Goal: Task Accomplishment & Management: Manage account settings

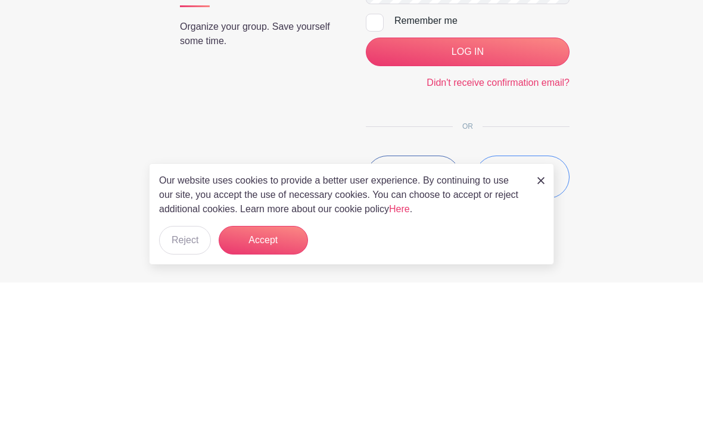
scroll to position [73, 0]
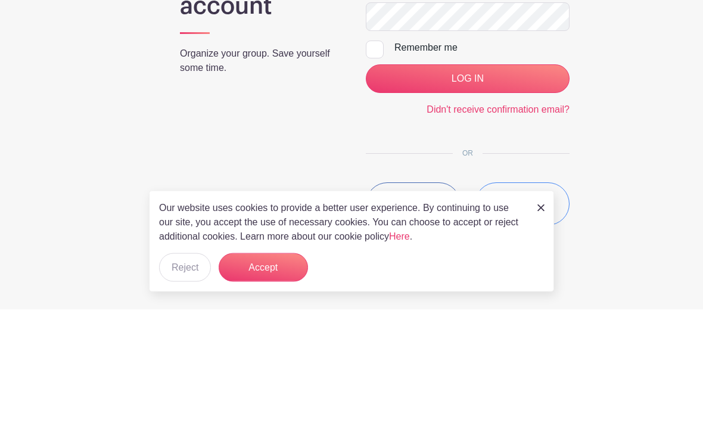
click at [539, 320] on img at bounding box center [541, 323] width 7 height 7
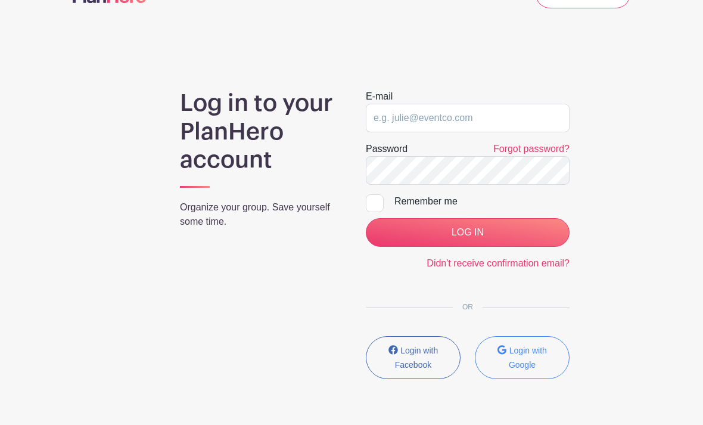
click at [503, 231] on input "LOG IN" at bounding box center [468, 232] width 204 height 29
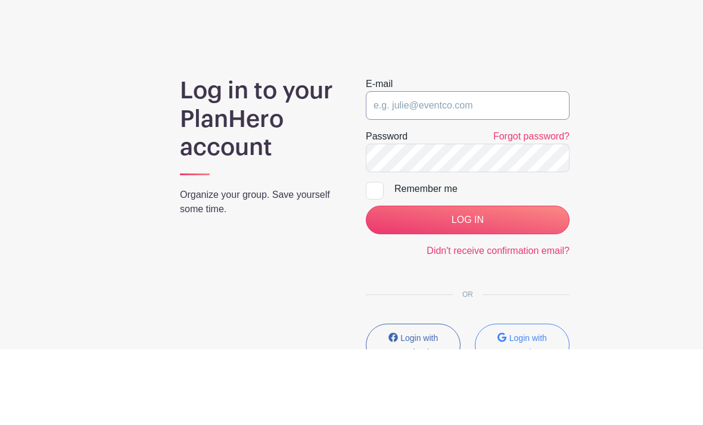
type input "cmpeth@gmail.com"
click at [467, 281] on input "LOG IN" at bounding box center [468, 295] width 204 height 29
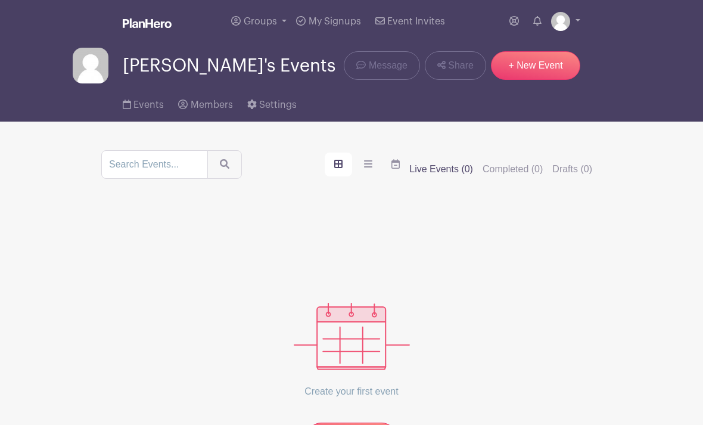
click at [436, 18] on span "Event Invites" at bounding box center [416, 22] width 58 height 10
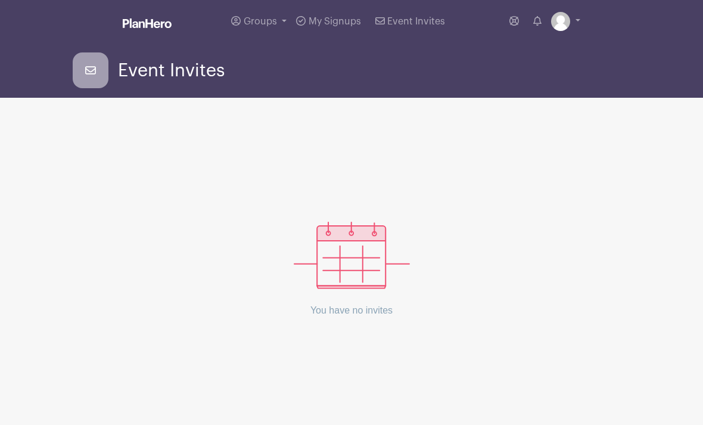
click at [427, 22] on span "Event Invites" at bounding box center [416, 22] width 58 height 10
click at [345, 21] on span "My Signups" at bounding box center [335, 22] width 52 height 10
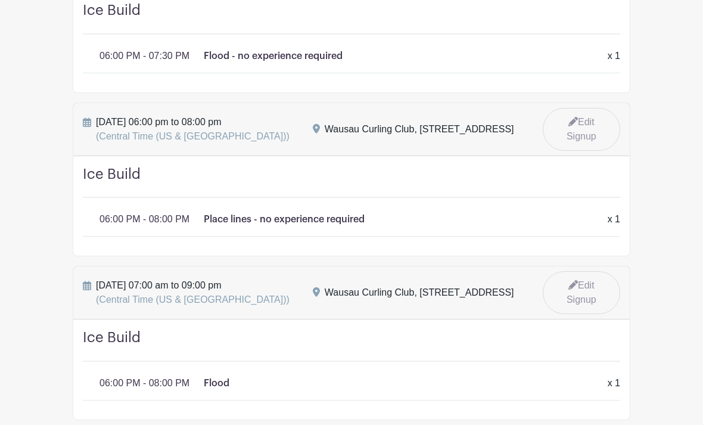
scroll to position [306, 0]
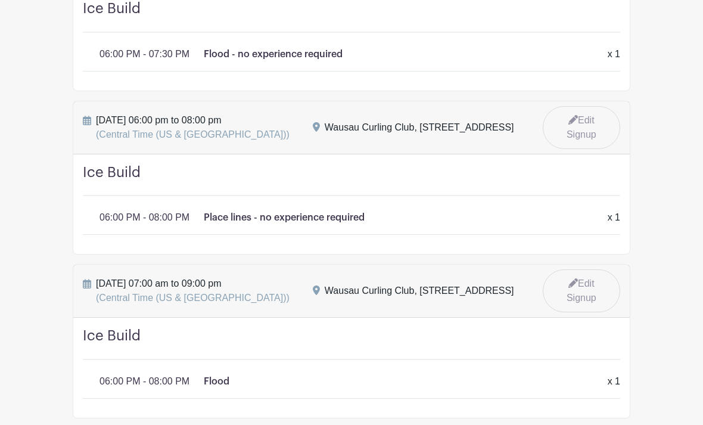
click at [488, 199] on div "Ice Build 06:00 PM - 08:00 PM Place lines - no experience required x 1 x 1" at bounding box center [351, 205] width 557 height 100
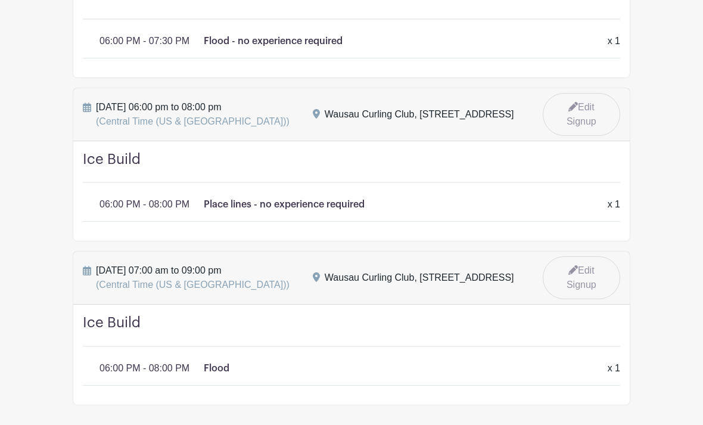
scroll to position [336, 0]
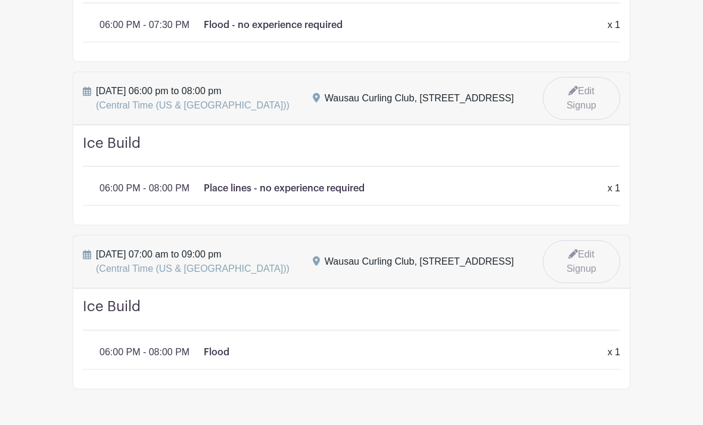
click at [229, 261] on span "Monday, September 29, 2025 at 07:00 am to 09:00 pm (Central Time (US & Canada))" at bounding box center [193, 261] width 194 height 29
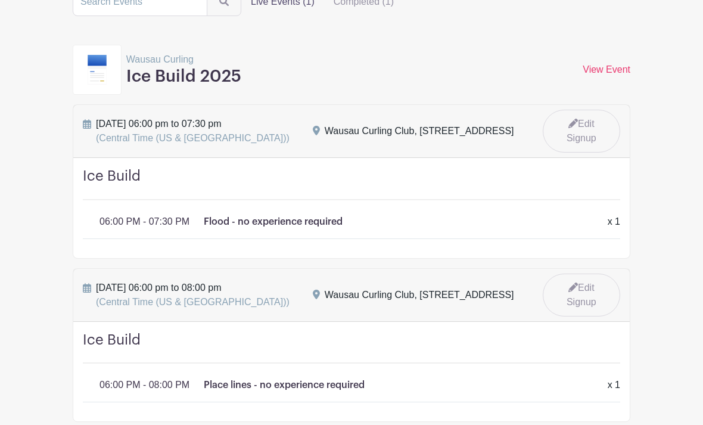
scroll to position [139, 0]
click at [308, 182] on h4 "Ice Build" at bounding box center [352, 183] width 538 height 33
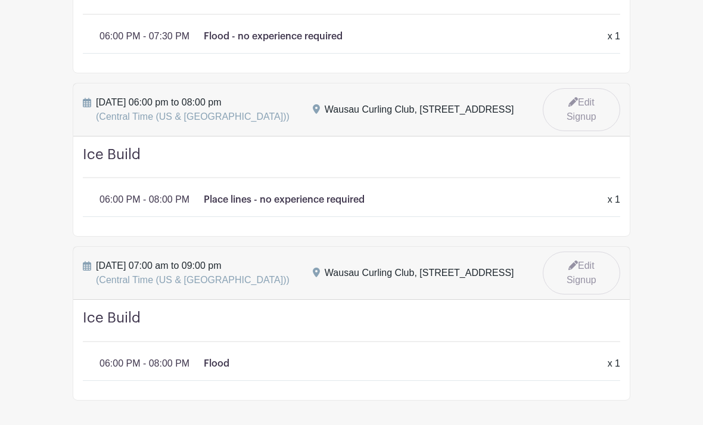
scroll to position [336, 0]
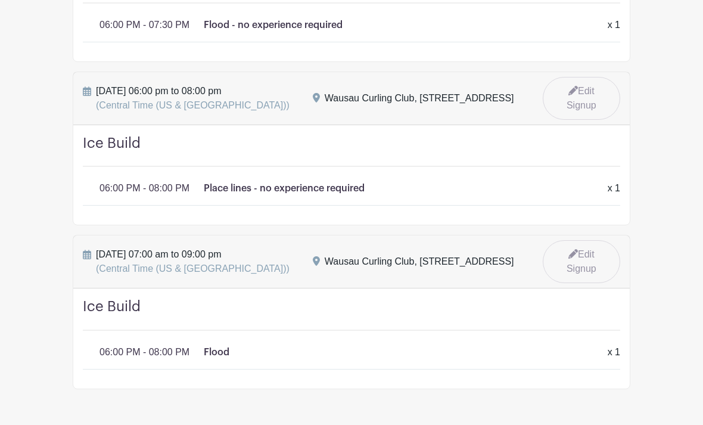
click at [589, 400] on main "Groups All Groups Charlie's Events Wausau Curling My Signups Event Invites My a…" at bounding box center [351, 63] width 703 height 799
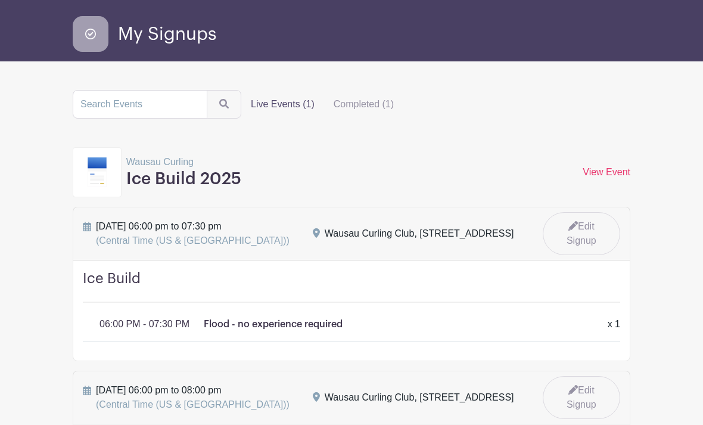
scroll to position [0, 0]
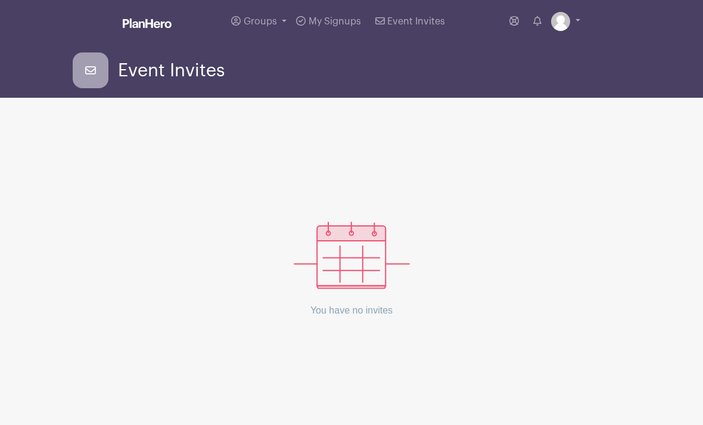
click at [348, 18] on span "My Signups" at bounding box center [335, 22] width 52 height 10
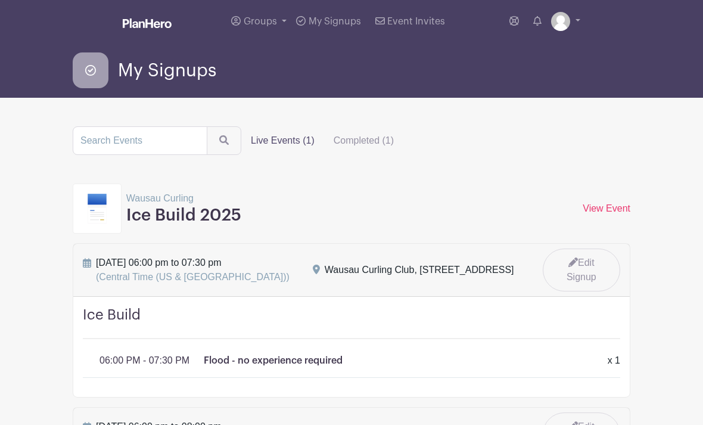
click at [358, 24] on span "My Signups" at bounding box center [335, 22] width 52 height 10
click at [622, 209] on link "View Event" at bounding box center [607, 208] width 48 height 10
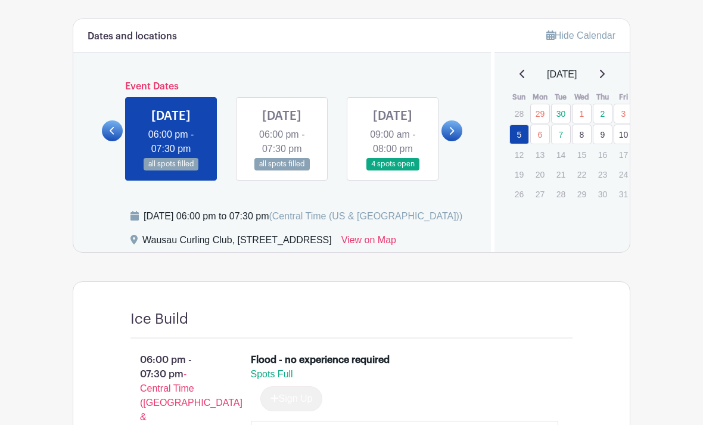
scroll to position [481, 0]
click at [282, 170] on link at bounding box center [282, 170] width 0 height 0
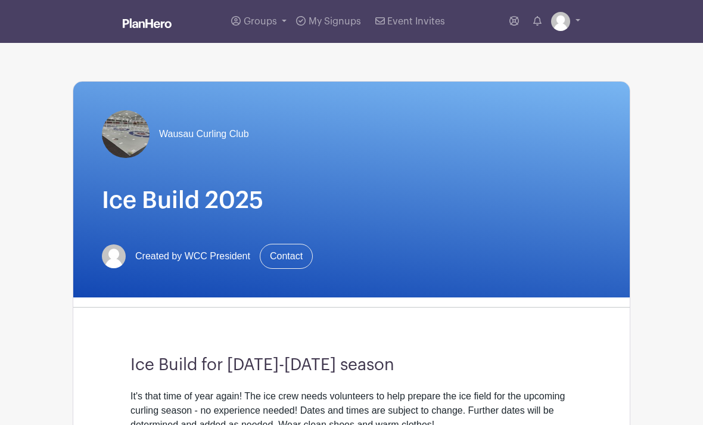
click at [275, 5] on link "Groups" at bounding box center [259, 21] width 65 height 43
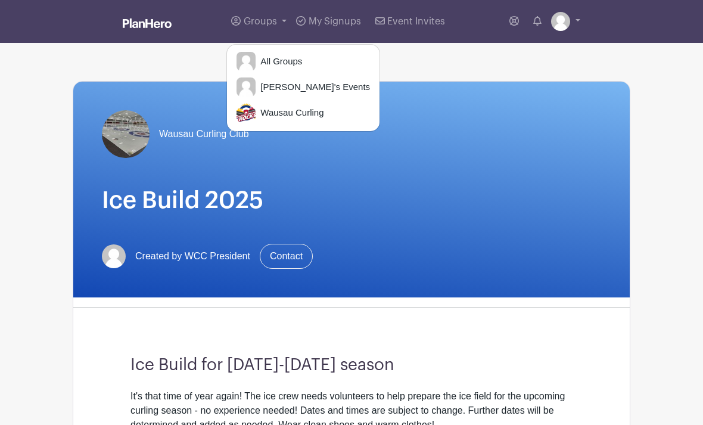
click at [268, 18] on span "Groups" at bounding box center [260, 22] width 33 height 10
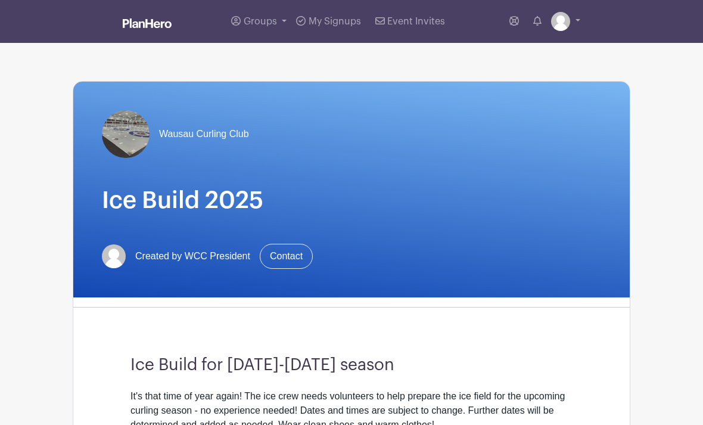
click at [270, 23] on span "Groups" at bounding box center [260, 22] width 33 height 10
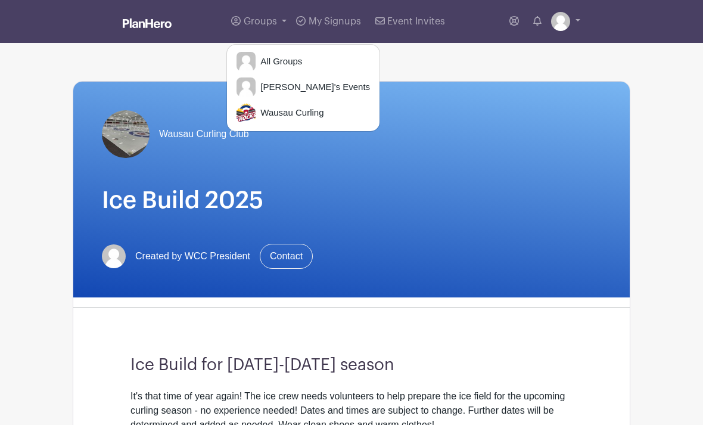
click at [385, 96] on div "Wausau Curling Club Ice Build 2025 Created by WCC President Contact" at bounding box center [351, 190] width 557 height 216
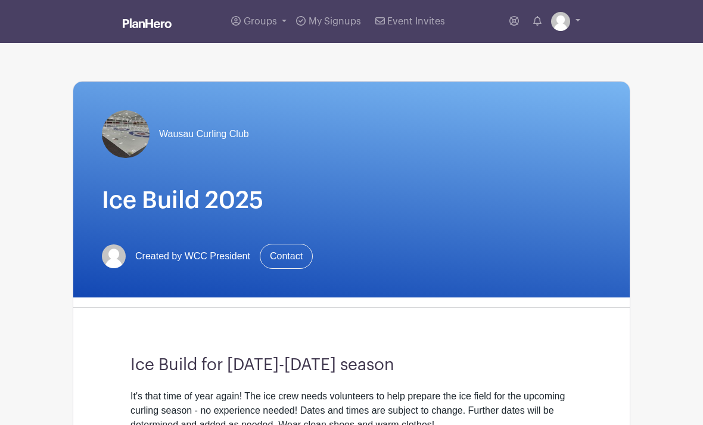
click at [256, 23] on span "Groups" at bounding box center [260, 22] width 33 height 10
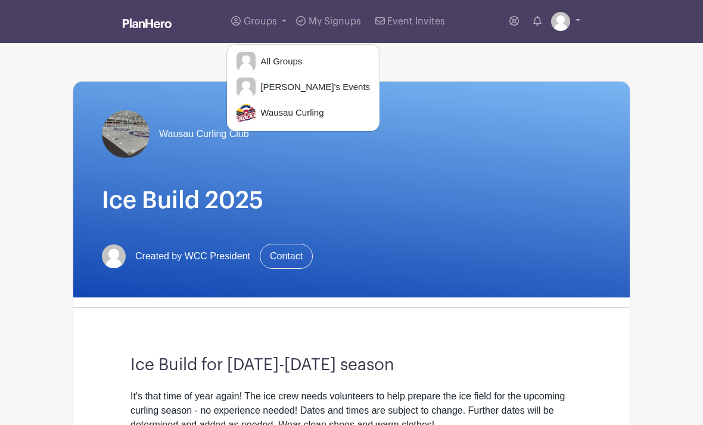
click at [321, 86] on span "Charlie's Events" at bounding box center [313, 87] width 114 height 14
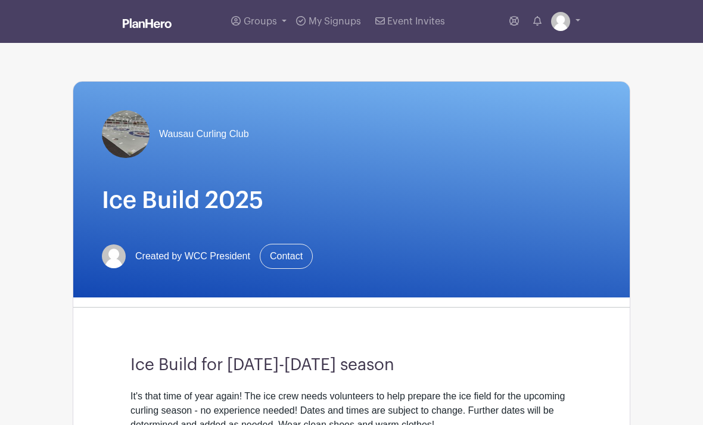
click at [356, 18] on span "My Signups" at bounding box center [335, 22] width 52 height 10
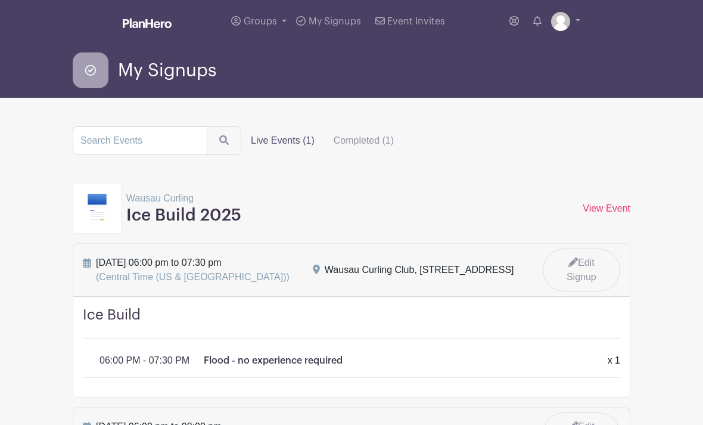
click at [345, 15] on link "My Signups" at bounding box center [329, 21] width 74 height 43
click at [427, 27] on link "Event Invites" at bounding box center [410, 21] width 79 height 43
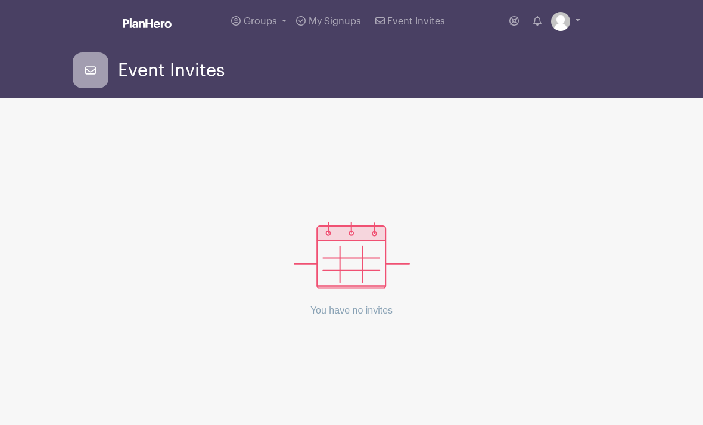
click at [434, 18] on span "Event Invites" at bounding box center [416, 22] width 58 height 10
click at [432, 19] on span "Event Invites" at bounding box center [416, 22] width 58 height 10
click at [432, 20] on span "Event Invites" at bounding box center [416, 22] width 58 height 10
click at [427, 26] on span "Event Invites" at bounding box center [416, 22] width 58 height 10
click at [399, 26] on span "Event Invites" at bounding box center [416, 22] width 58 height 10
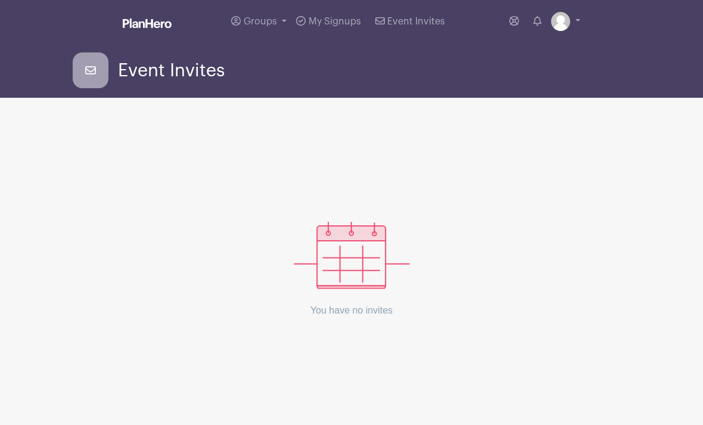
click at [425, 29] on link "Event Invites" at bounding box center [410, 21] width 79 height 43
click at [417, 30] on link "Event Invites" at bounding box center [410, 21] width 79 height 43
click at [414, 23] on span "Event Invites" at bounding box center [416, 22] width 58 height 10
click at [421, 26] on span "Event Invites" at bounding box center [416, 22] width 58 height 10
click at [423, 31] on link "Event Invites" at bounding box center [410, 21] width 79 height 43
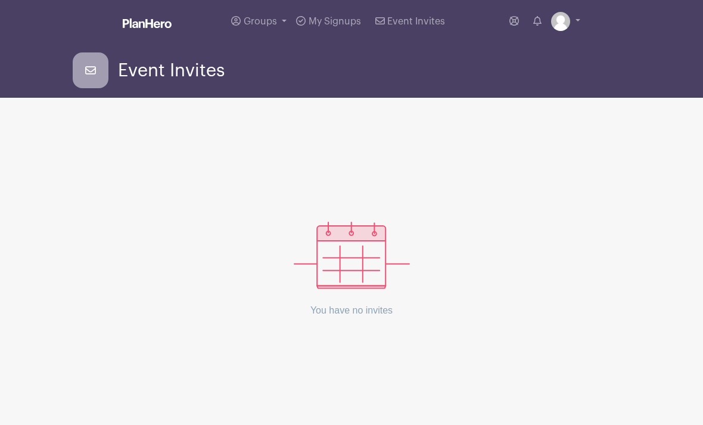
click at [207, 67] on span "Event Invites" at bounding box center [171, 71] width 107 height 20
click at [385, 54] on div "Event Invites" at bounding box center [352, 70] width 558 height 36
click at [435, 18] on span "Event Invites" at bounding box center [416, 22] width 58 height 10
click at [346, 21] on span "My Signups" at bounding box center [335, 22] width 52 height 10
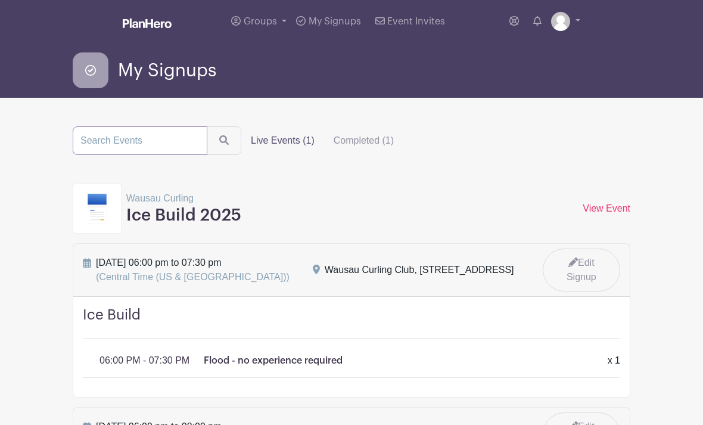
click at [159, 140] on input "search" at bounding box center [140, 140] width 135 height 29
click at [268, 22] on span "Groups" at bounding box center [260, 22] width 33 height 10
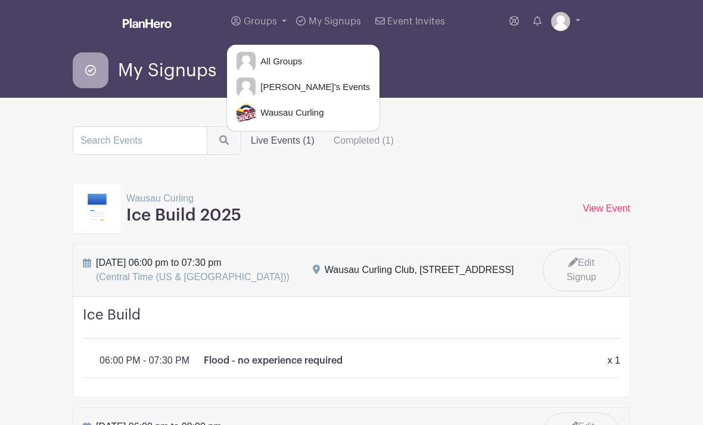
click at [314, 85] on span "Charlie's Events" at bounding box center [313, 87] width 114 height 14
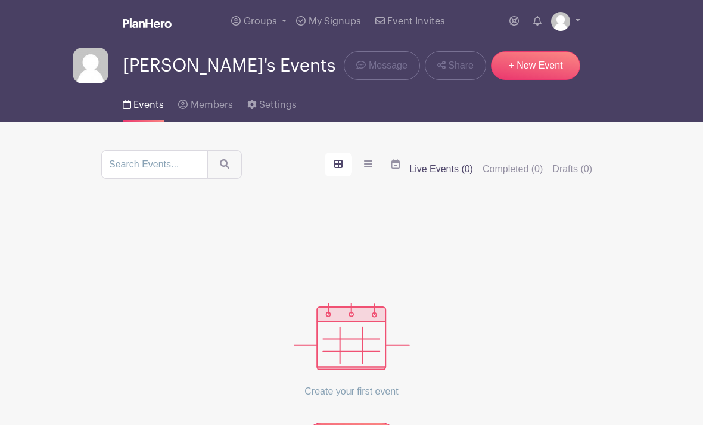
click at [403, 68] on span "Message" at bounding box center [388, 65] width 39 height 14
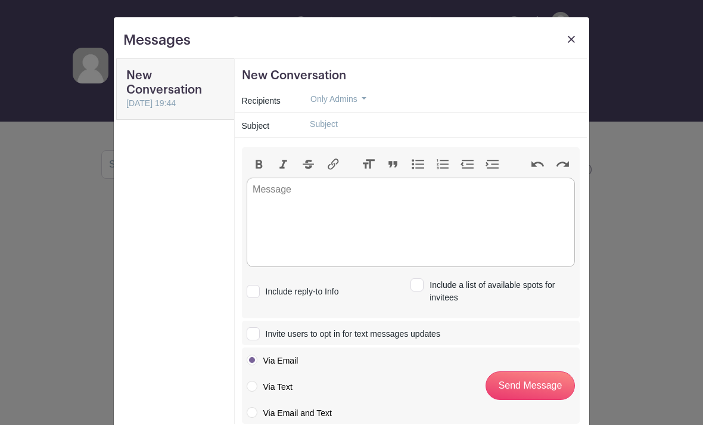
click at [573, 42] on img at bounding box center [571, 39] width 7 height 7
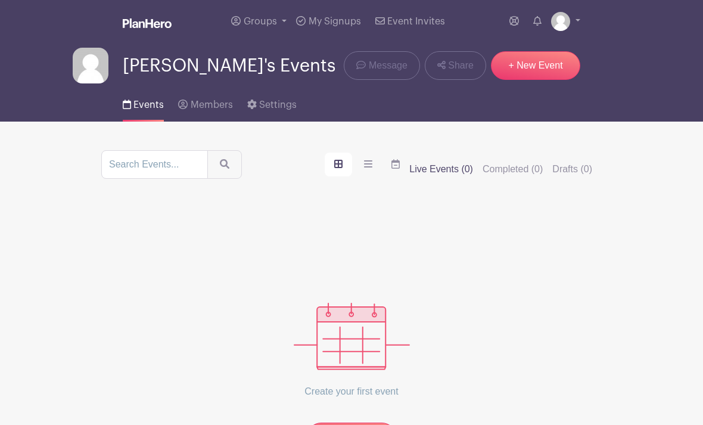
click at [472, 63] on span "Share" at bounding box center [461, 65] width 26 height 14
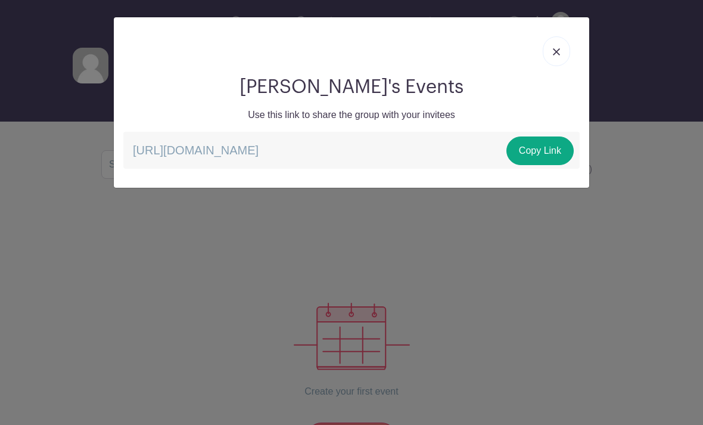
click at [557, 54] on img at bounding box center [556, 51] width 7 height 7
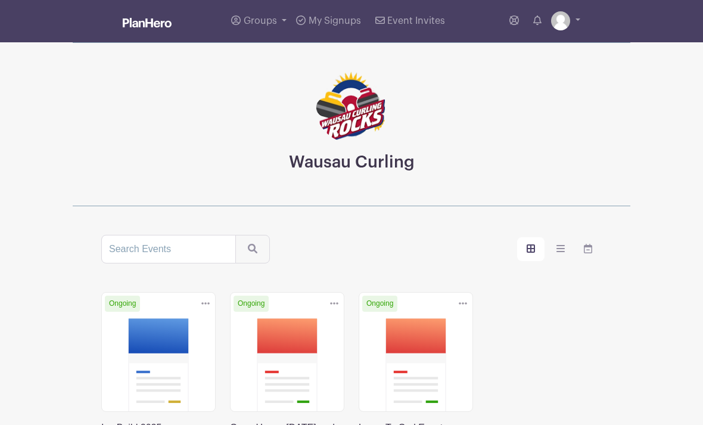
scroll to position [167, 0]
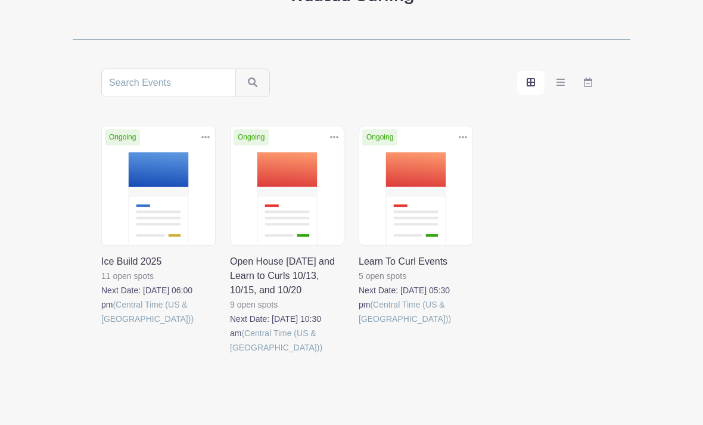
click at [230, 355] on link at bounding box center [230, 355] width 0 height 0
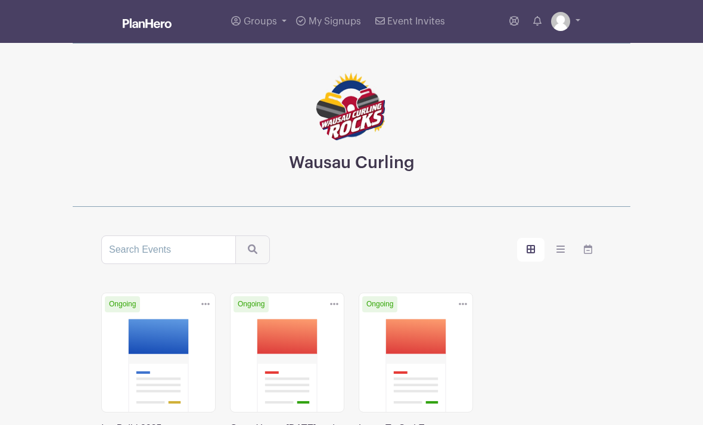
click at [168, 22] on img at bounding box center [147, 23] width 49 height 10
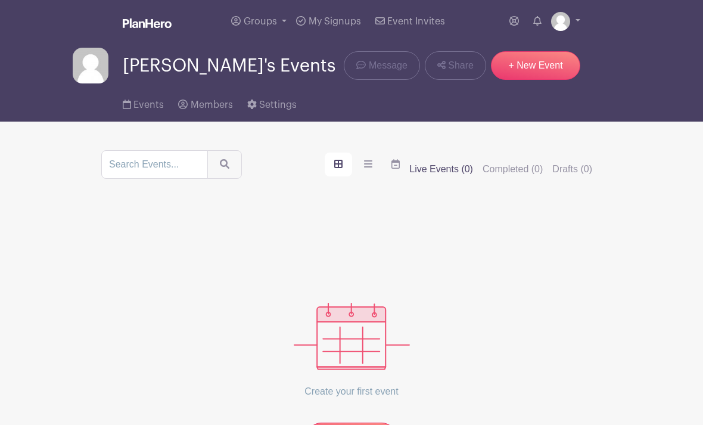
click at [162, 95] on link "Events" at bounding box center [143, 102] width 41 height 38
click at [153, 113] on link "Events" at bounding box center [143, 102] width 41 height 38
click at [549, 62] on link "+ New Event" at bounding box center [535, 65] width 89 height 29
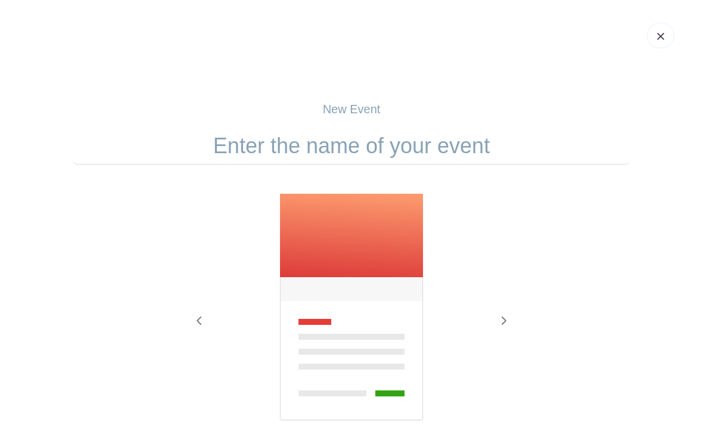
click at [659, 48] on link at bounding box center [660, 36] width 27 height 26
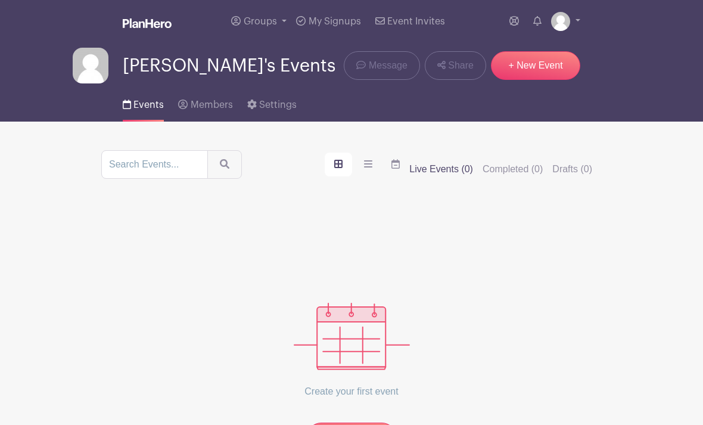
click at [668, 38] on nav "Groups All Groups Charlie's Events Wausau Curling My Signups Event Invites My a…" at bounding box center [351, 61] width 703 height 122
click at [512, 14] on link at bounding box center [514, 22] width 19 height 24
click at [567, 26] on img at bounding box center [560, 21] width 19 height 19
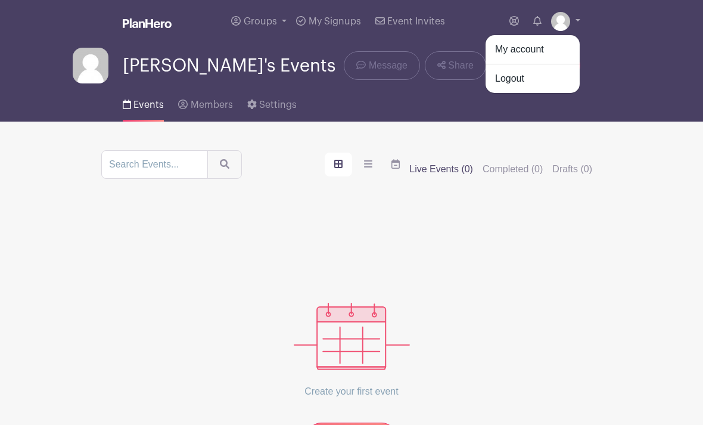
click at [555, 47] on link "My account" at bounding box center [533, 49] width 94 height 19
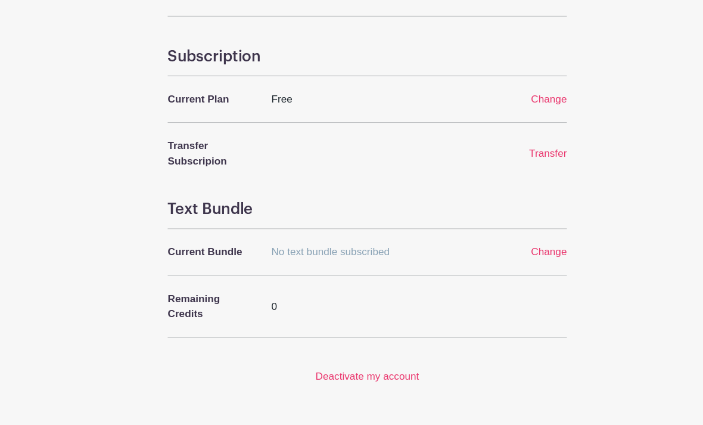
scroll to position [460, 0]
click at [373, 346] on link "Deactivate my account" at bounding box center [351, 350] width 97 height 10
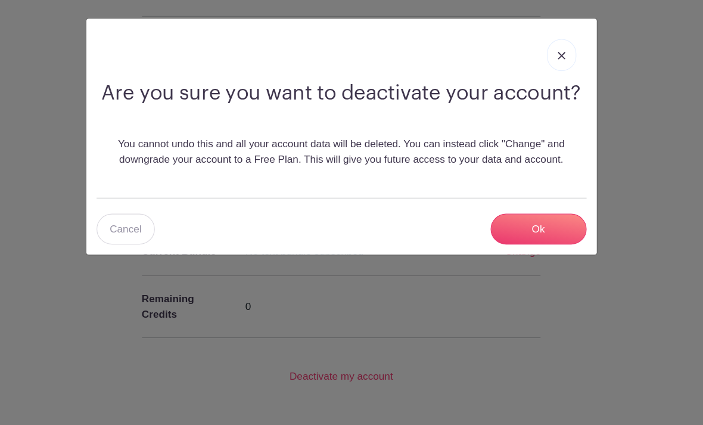
click at [511, 212] on input "Ok" at bounding box center [511, 213] width 89 height 29
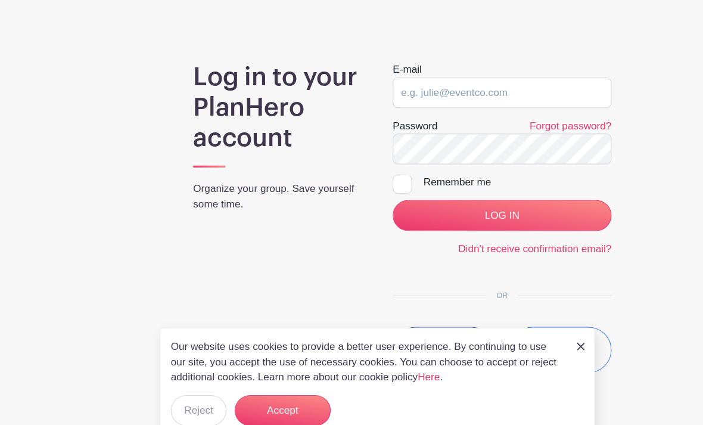
scroll to position [95, 0]
click at [507, 197] on input "LOG IN" at bounding box center [468, 201] width 204 height 29
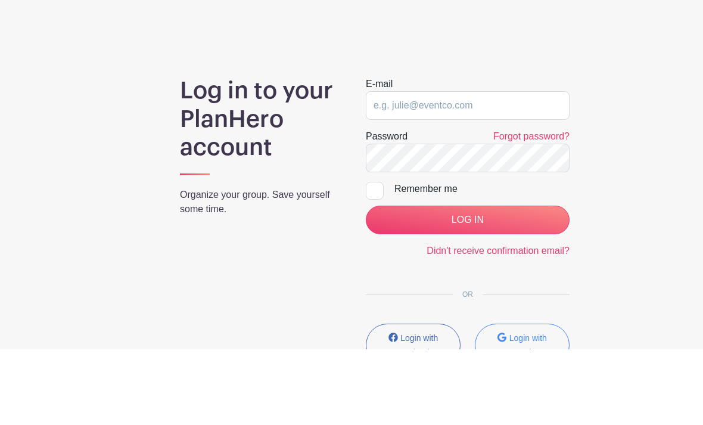
scroll to position [76, 0]
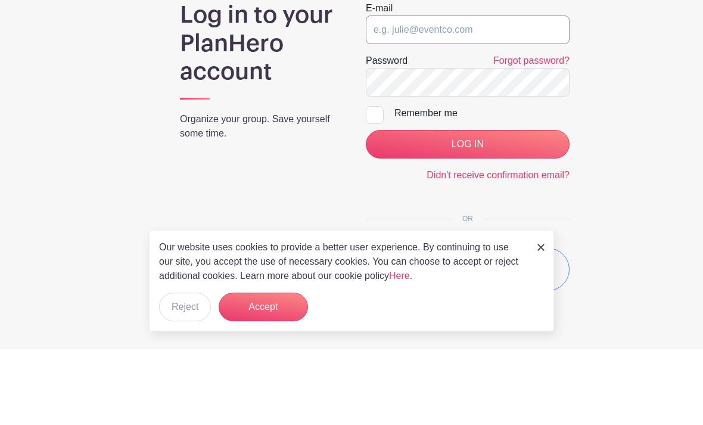
type input "[EMAIL_ADDRESS][DOMAIN_NAME]"
click at [467, 220] on input "LOG IN" at bounding box center [468, 220] width 204 height 29
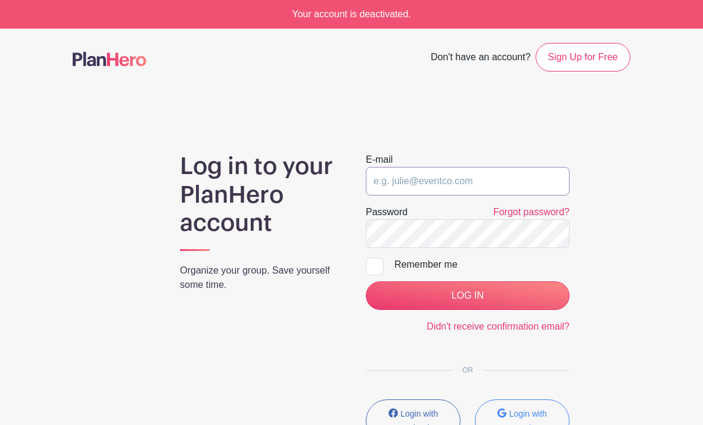
type input "[EMAIL_ADDRESS][DOMAIN_NAME]"
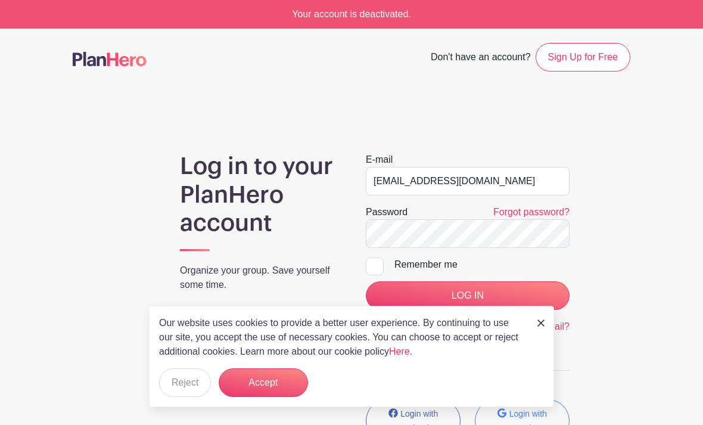
click at [289, 373] on button "Accept" at bounding box center [263, 382] width 89 height 29
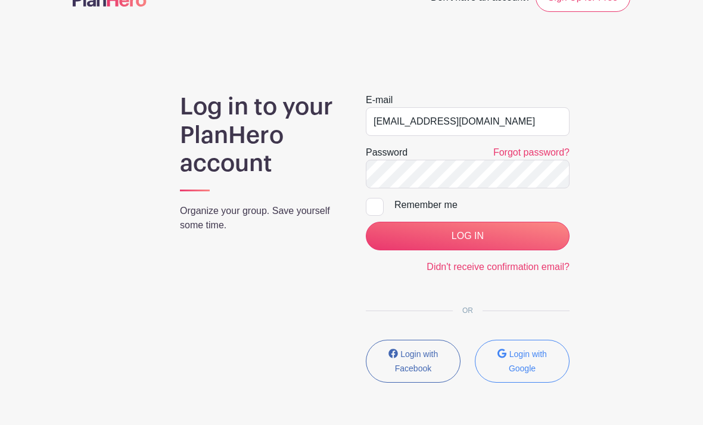
scroll to position [63, 0]
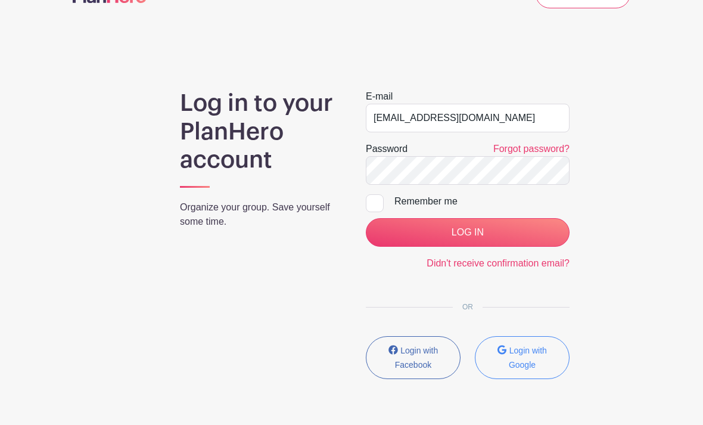
click at [506, 223] on input "LOG IN" at bounding box center [468, 232] width 204 height 29
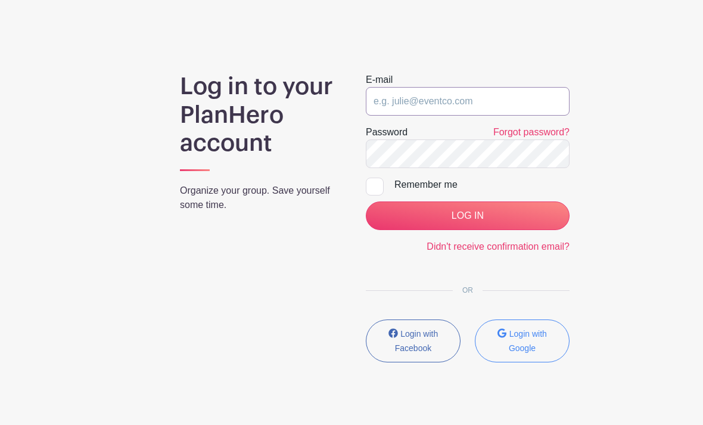
scroll to position [51, 0]
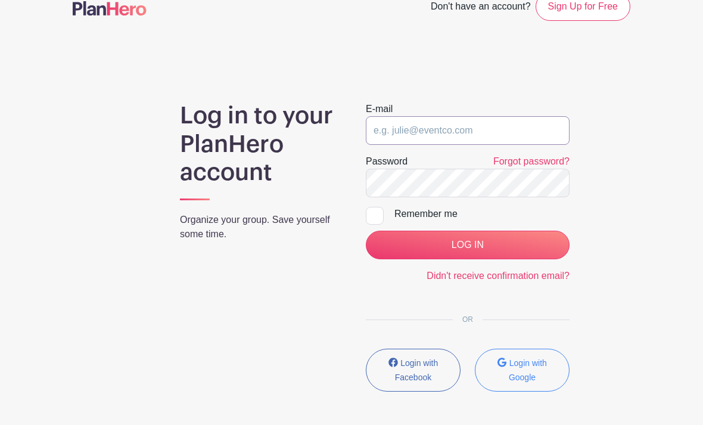
type input "[EMAIL_ADDRESS][DOMAIN_NAME]"
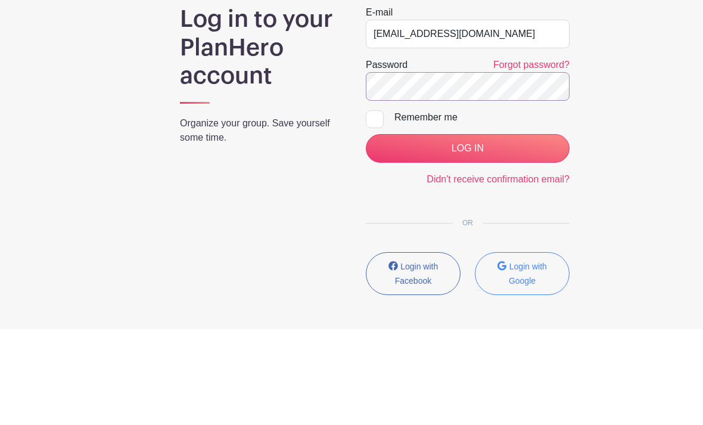
click at [467, 231] on input "LOG IN" at bounding box center [468, 245] width 204 height 29
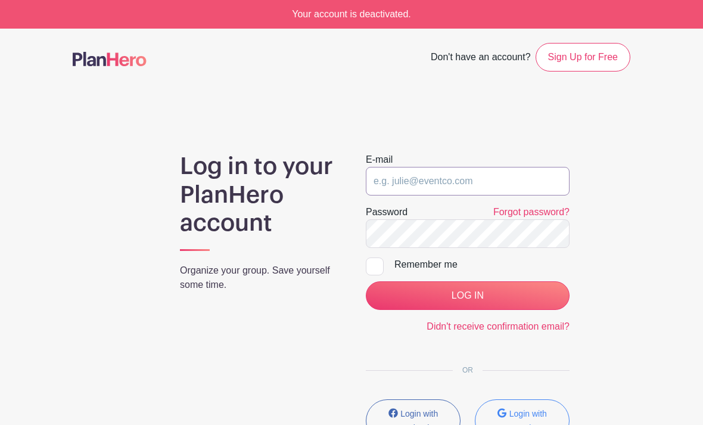
type input "cmpeth@gmail.com"
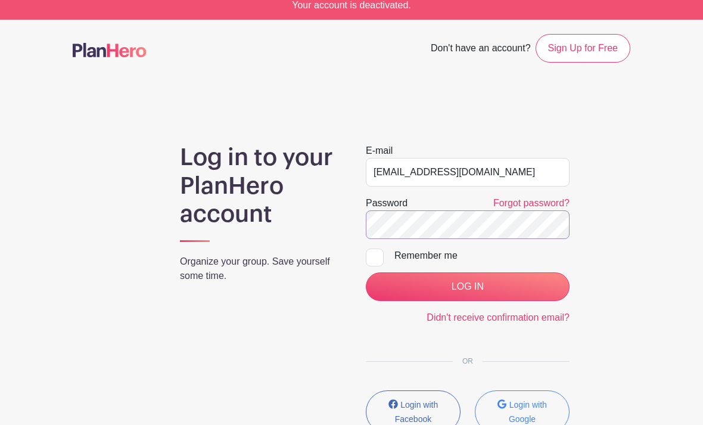
scroll to position [8, 0]
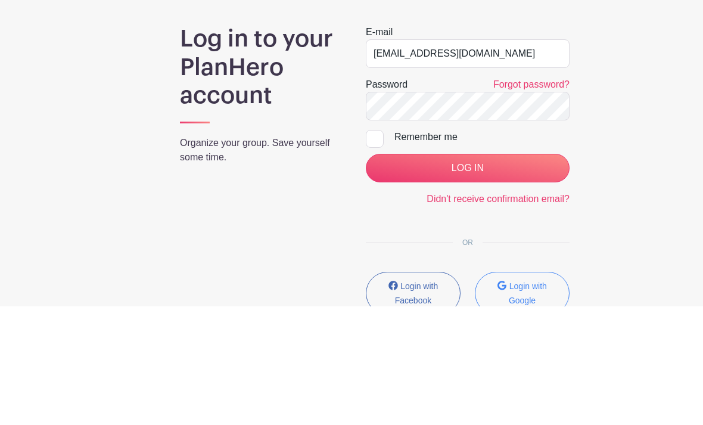
click at [500, 273] on input "LOG IN" at bounding box center [468, 287] width 204 height 29
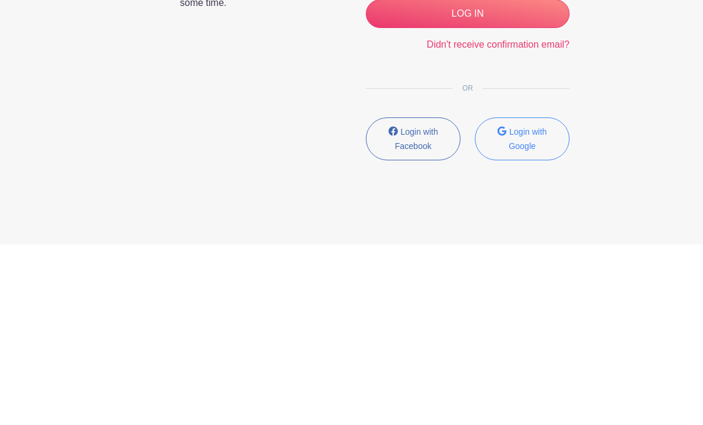
click at [536, 298] on button "Login with Google" at bounding box center [522, 319] width 95 height 43
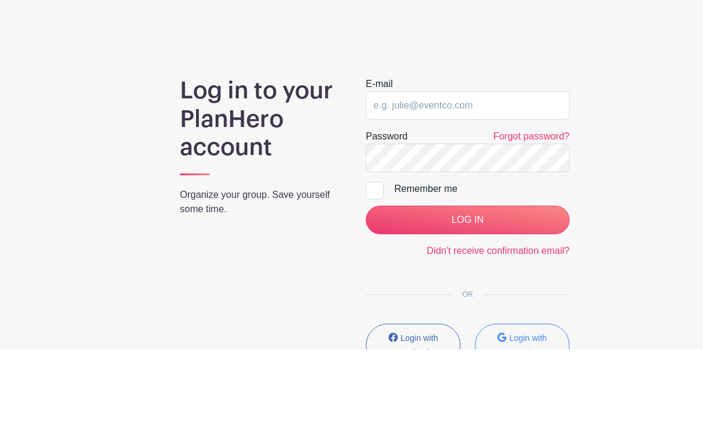
click at [466, 281] on input "LOG IN" at bounding box center [468, 295] width 204 height 29
click at [506, 281] on input "LOG IN" at bounding box center [468, 295] width 204 height 29
type input "[EMAIL_ADDRESS][DOMAIN_NAME]"
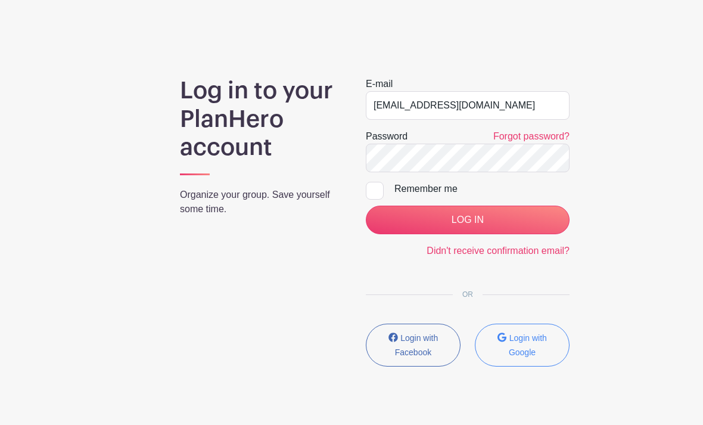
click at [532, 343] on small "Login with Google" at bounding box center [528, 345] width 38 height 24
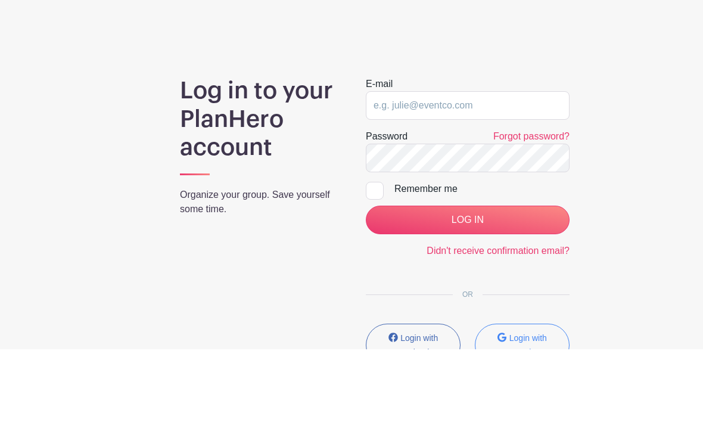
click at [499, 281] on input "LOG IN" at bounding box center [468, 295] width 204 height 29
type input "[EMAIL_ADDRESS][DOMAIN_NAME]"
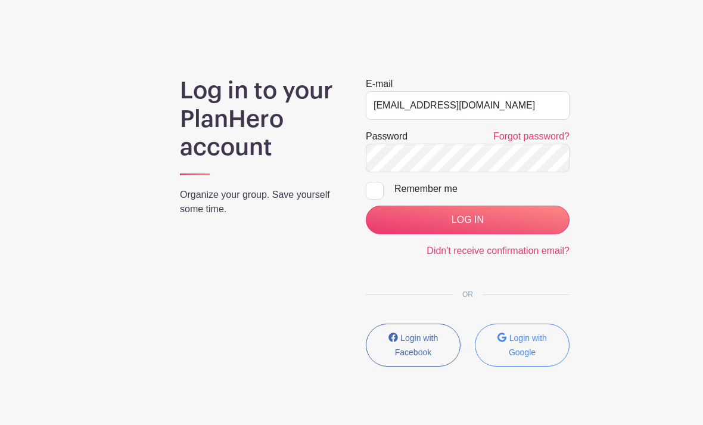
click at [491, 221] on input "LOG IN" at bounding box center [468, 220] width 204 height 29
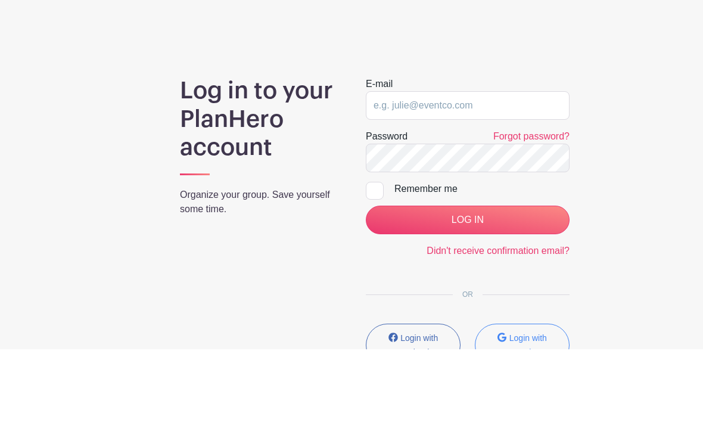
click at [517, 281] on input "LOG IN" at bounding box center [468, 295] width 204 height 29
type input "[EMAIL_ADDRESS][DOMAIN_NAME]"
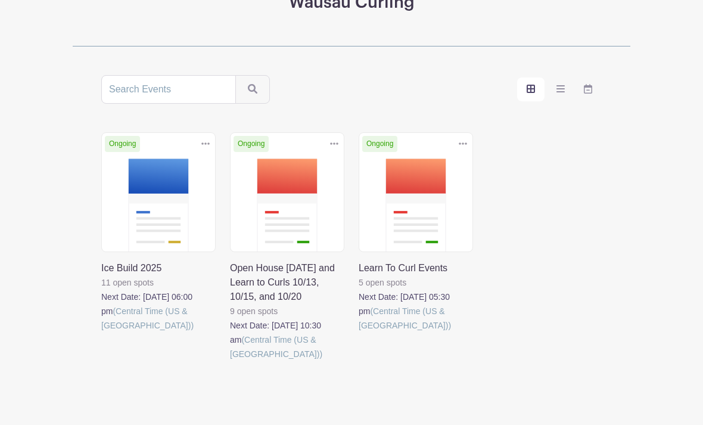
scroll to position [181, 0]
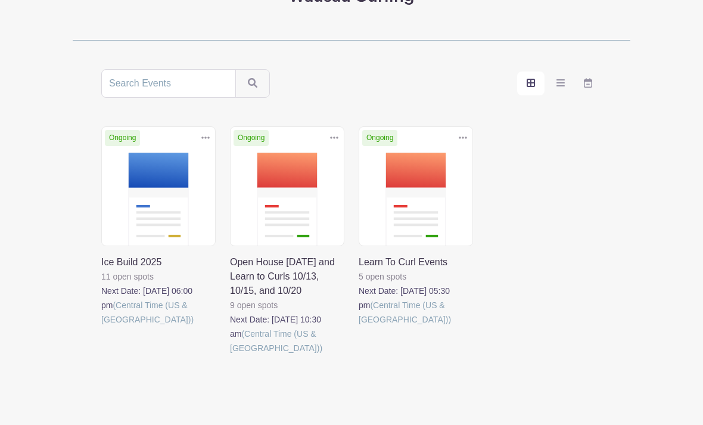
click at [532, 89] on label "order and view" at bounding box center [530, 84] width 27 height 24
click at [0, 0] on input "order and view" at bounding box center [0, 0] width 0 height 0
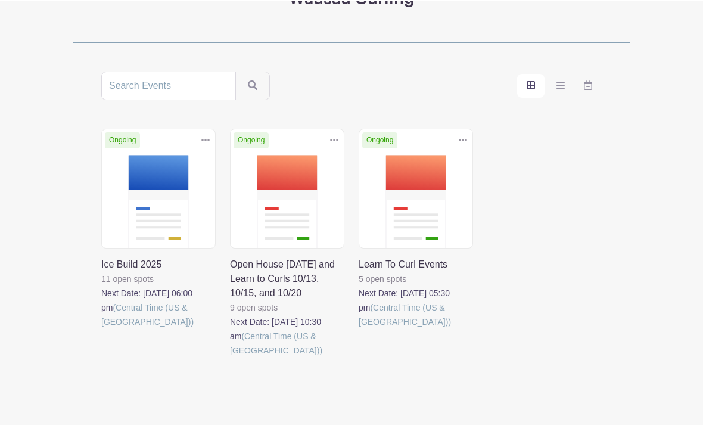
click at [525, 86] on label "order and view" at bounding box center [530, 85] width 27 height 24
click at [0, 0] on input "order and view" at bounding box center [0, 0] width 0 height 0
click at [559, 87] on icon "order and view" at bounding box center [561, 85] width 8 height 10
click at [0, 0] on input "order and view" at bounding box center [0, 0] width 0 height 0
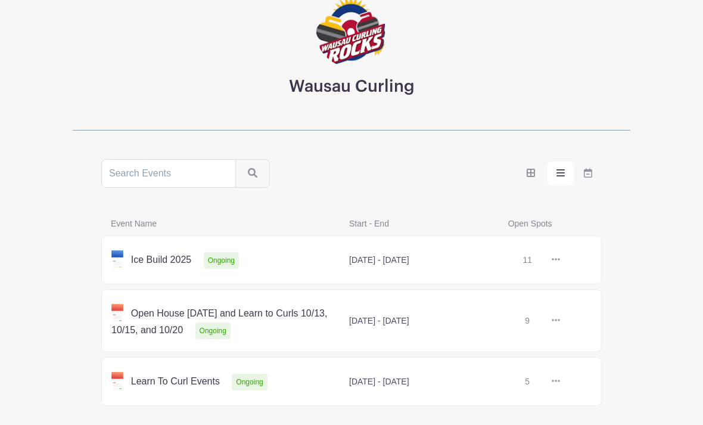
scroll to position [91, 0]
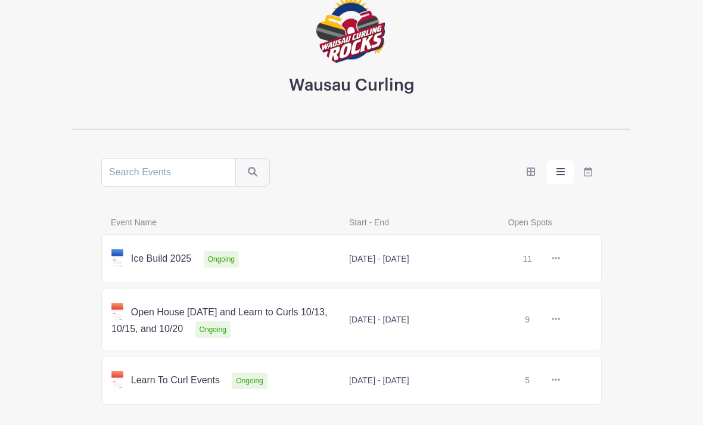
click at [560, 259] on link at bounding box center [560, 259] width 0 height 0
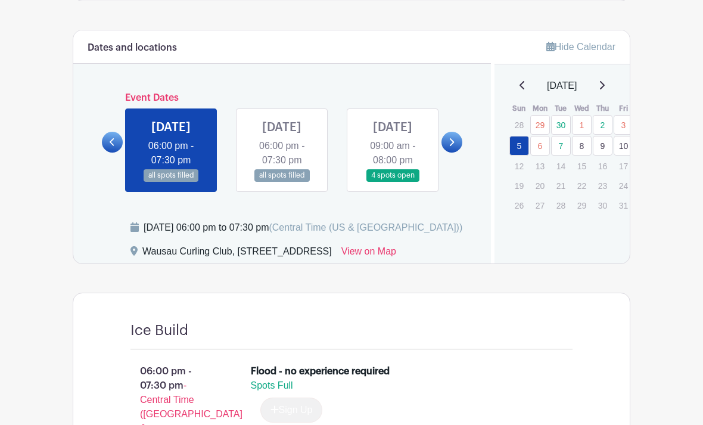
scroll to position [497, 0]
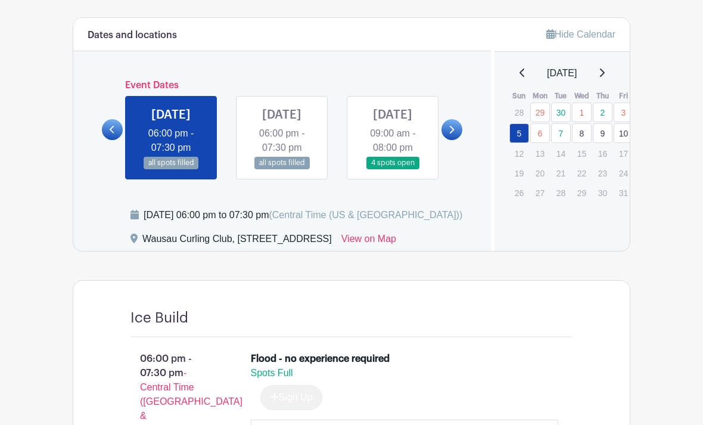
click at [282, 169] on link at bounding box center [282, 169] width 0 height 0
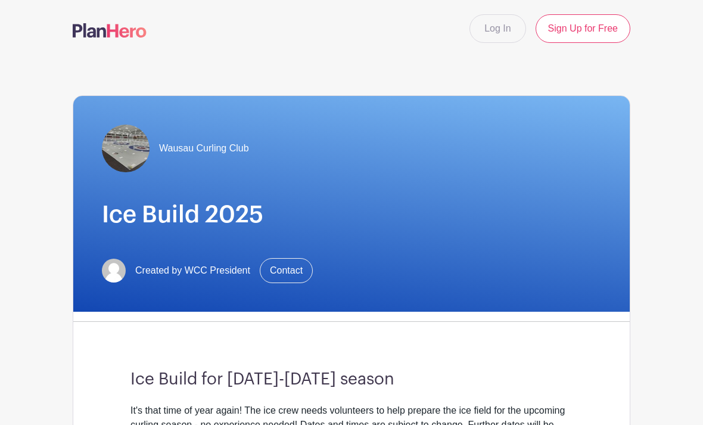
click at [512, 23] on link "Log In" at bounding box center [498, 28] width 56 height 29
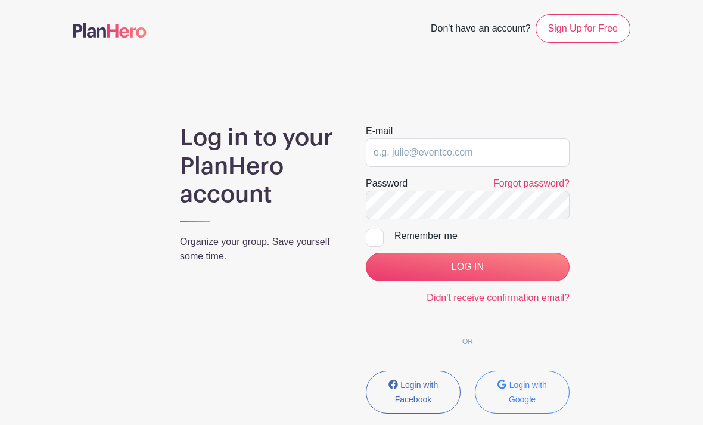
click at [509, 28] on span "Don't have an account?" at bounding box center [481, 30] width 100 height 26
click at [501, 152] on input "email" at bounding box center [468, 152] width 204 height 29
type input "[EMAIL_ADDRESS][DOMAIN_NAME]"
click at [467, 267] on input "LOG IN" at bounding box center [468, 267] width 204 height 29
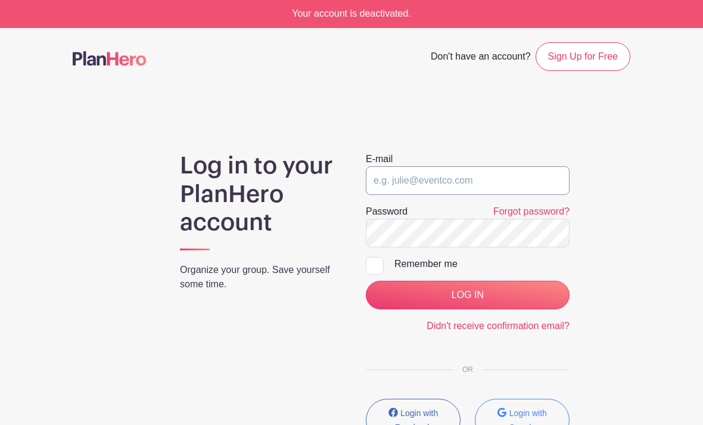
scroll to position [1, 0]
type input "cmpeth@gmail.com"
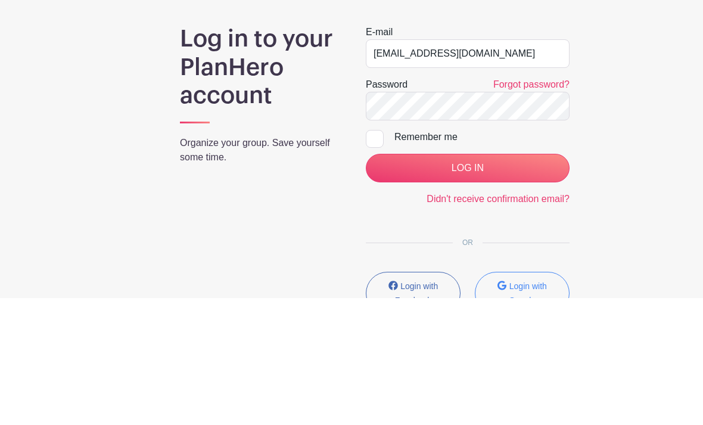
click at [371, 257] on input "Remember me" at bounding box center [370, 261] width 8 height 8
checkbox input "true"
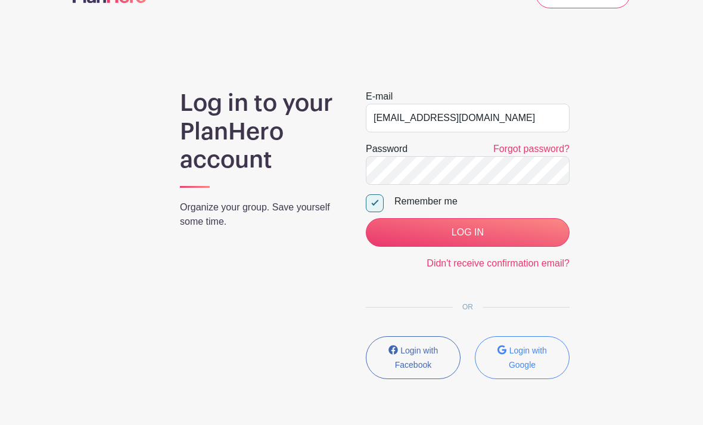
click at [527, 232] on input "LOG IN" at bounding box center [468, 232] width 204 height 29
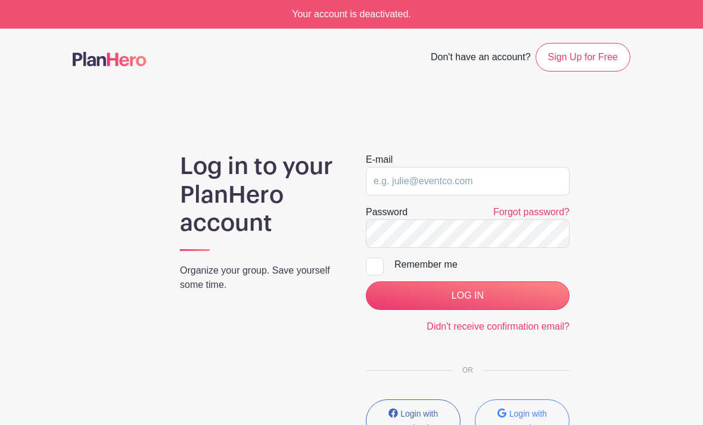
click at [658, 162] on main "Don't have an account? Sign Up for Free Log in to your PlanHero account Organiz…" at bounding box center [351, 278] width 703 height 498
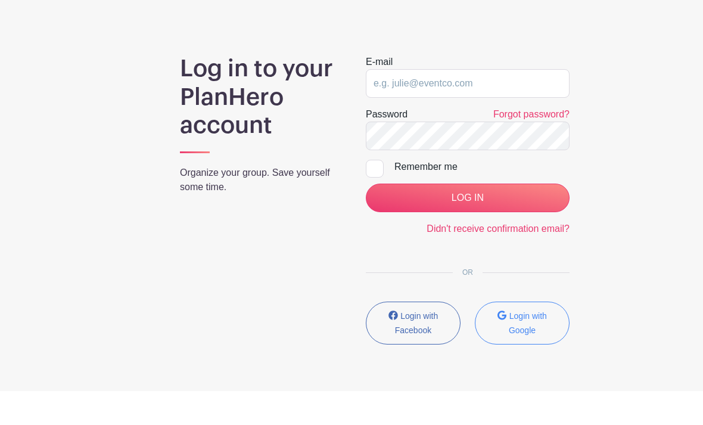
scroll to position [63, 0]
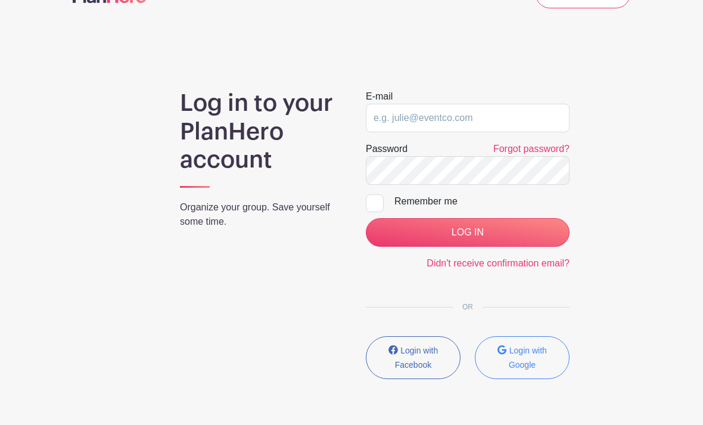
click at [531, 354] on small "Login with Google" at bounding box center [528, 358] width 38 height 24
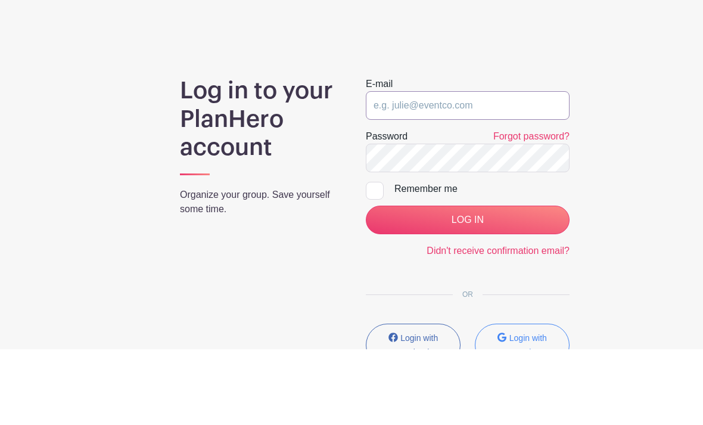
click at [476, 167] on input "email" at bounding box center [468, 181] width 204 height 29
type input "[EMAIL_ADDRESS][DOMAIN_NAME]"
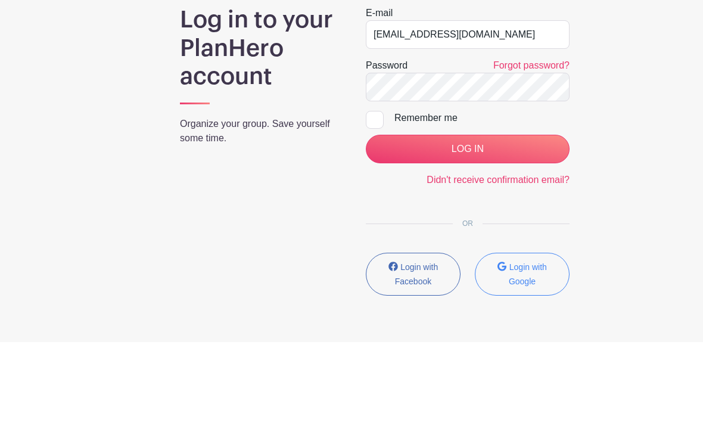
click at [373, 194] on input "Remember me" at bounding box center [370, 198] width 8 height 8
checkbox input "true"
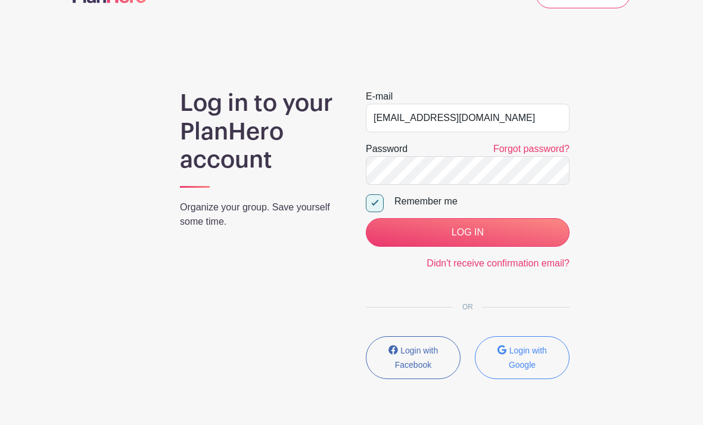
click at [524, 235] on input "LOG IN" at bounding box center [468, 232] width 204 height 29
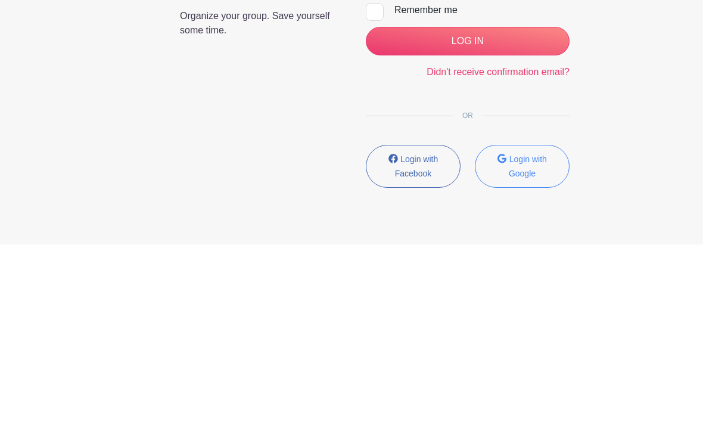
scroll to position [101, 0]
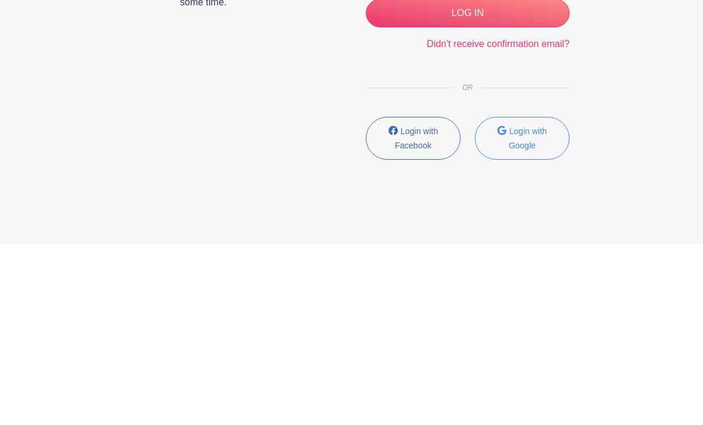
click at [536, 298] on button "Login with Google" at bounding box center [522, 319] width 95 height 43
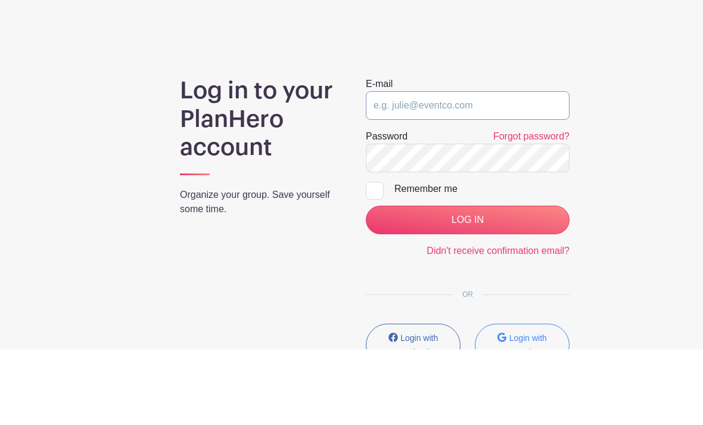
type input "[EMAIL_ADDRESS][DOMAIN_NAME]"
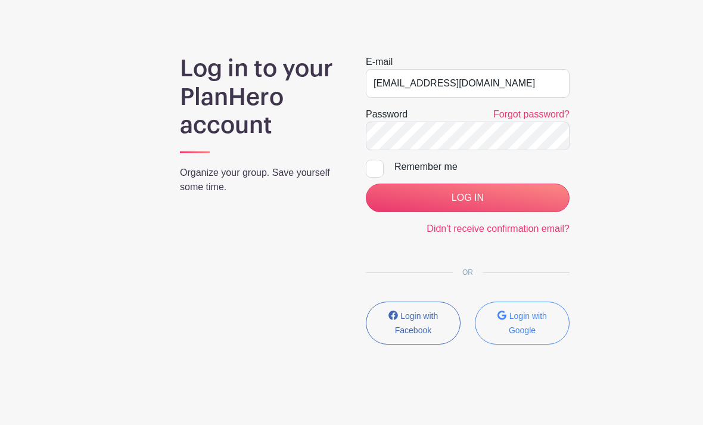
scroll to position [101, 0]
